Goal: Information Seeking & Learning: Learn about a topic

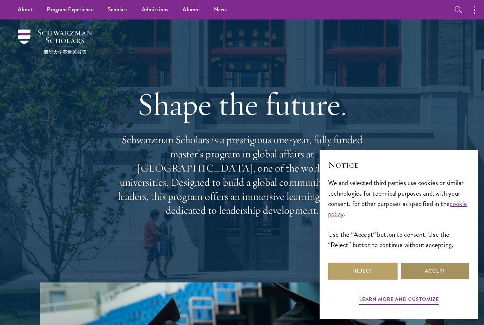
click at [444, 274] on button "Accept" at bounding box center [434, 271] width 69 height 17
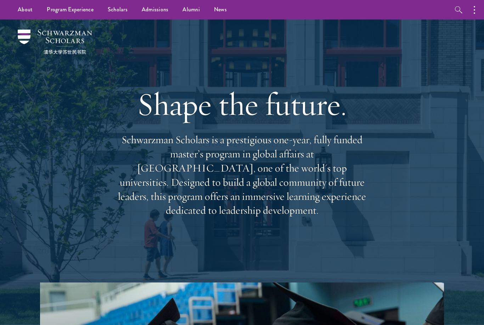
click at [96, 140] on div "Shape the future. Schwarzman Scholars is a prestigious one-year, fully funded m…" at bounding box center [241, 150] width 413 height 263
click at [117, 11] on link "Scholars" at bounding box center [118, 9] width 34 height 19
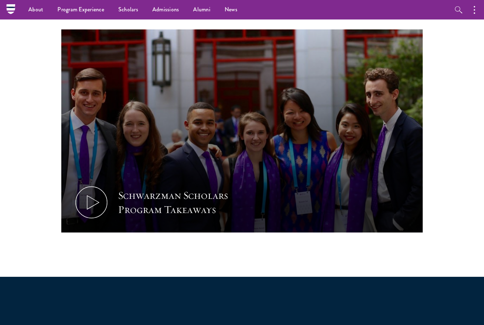
scroll to position [276, 0]
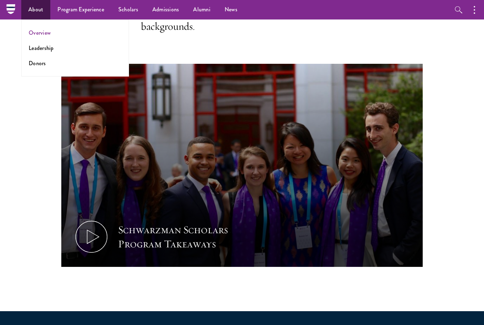
click at [43, 36] on link "Overview" at bounding box center [40, 33] width 22 height 8
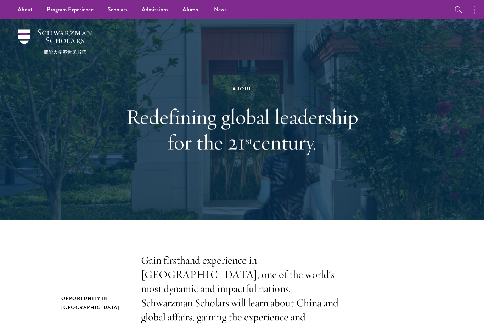
click at [476, 10] on button "button" at bounding box center [476, 9] width 16 height 19
click at [422, 91] on div "About Redefining global leadership for the 21 st century." at bounding box center [241, 119] width 413 height 200
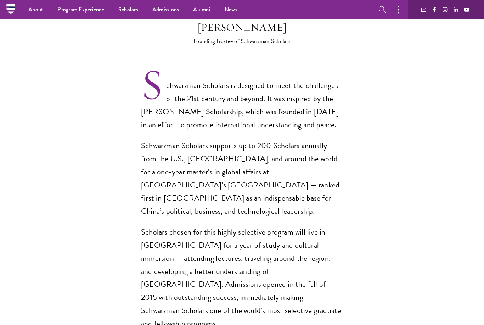
scroll to position [439, 0]
